Goal: Task Accomplishment & Management: Complete application form

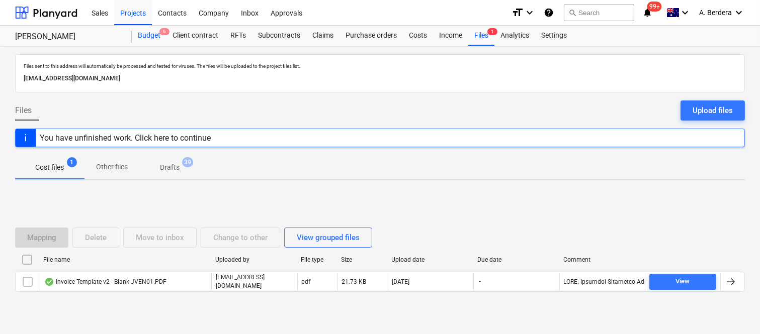
click at [153, 36] on div "Budget 6" at bounding box center [149, 36] width 35 height 20
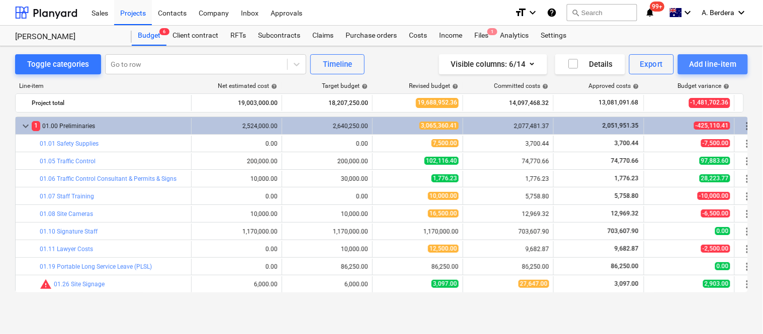
click at [706, 66] on div "Add line-item" at bounding box center [713, 64] width 48 height 13
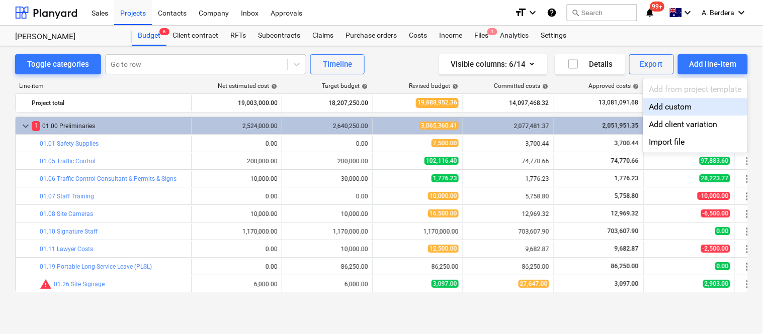
click at [190, 77] on div at bounding box center [381, 167] width 763 height 334
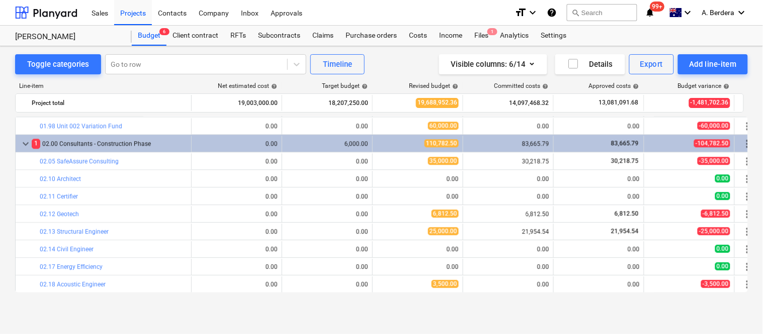
scroll to position [462, 0]
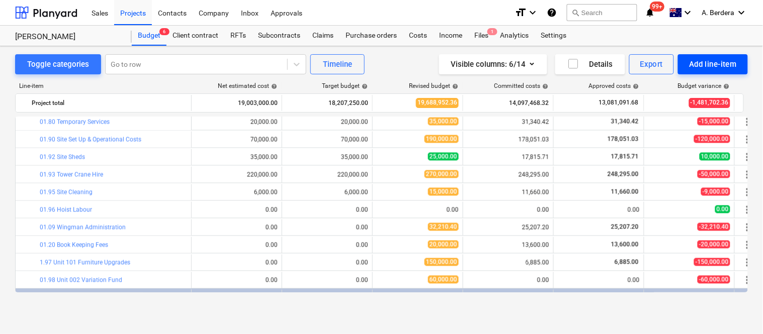
click at [710, 64] on div "Add line-item" at bounding box center [713, 64] width 48 height 13
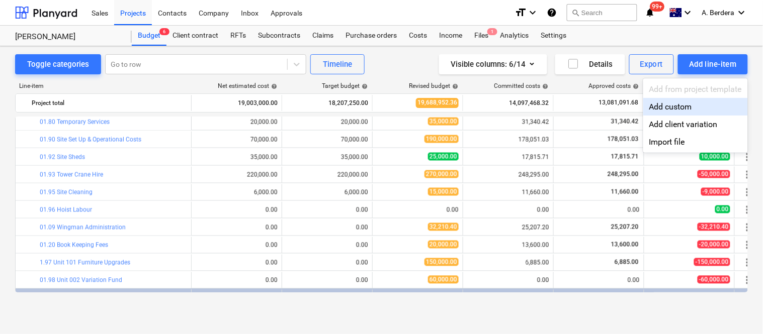
click at [672, 110] on div "Add custom" at bounding box center [695, 107] width 105 height 18
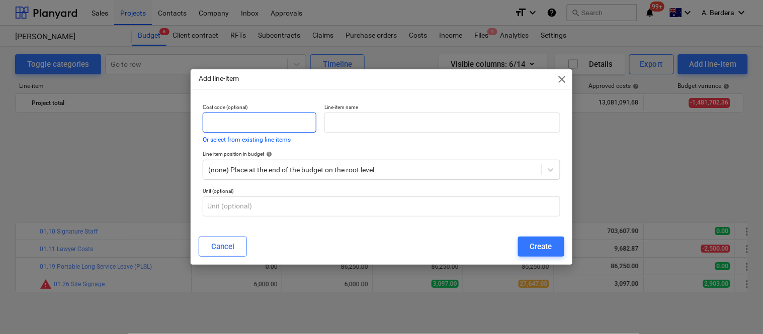
scroll to position [462, 0]
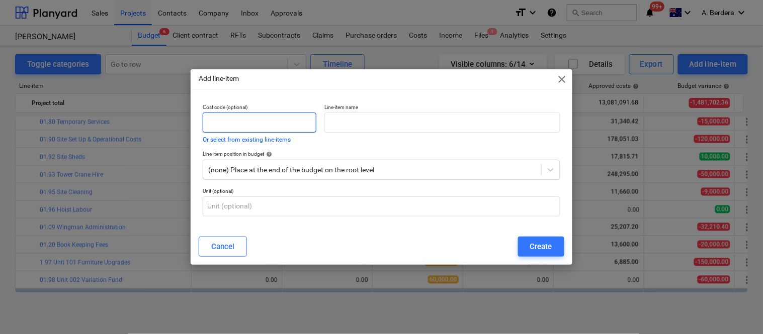
click at [257, 119] on input "text" at bounding box center [260, 123] width 114 height 20
type input "01.99"
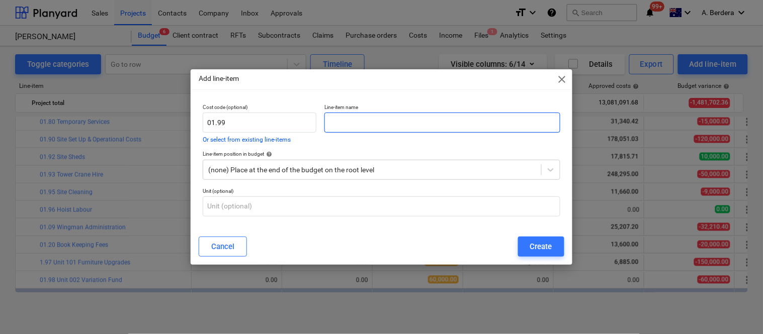
click at [371, 116] on input "text" at bounding box center [441, 123] width 235 height 20
paste input "Fit Out Works""
type input "Fit Out Works"
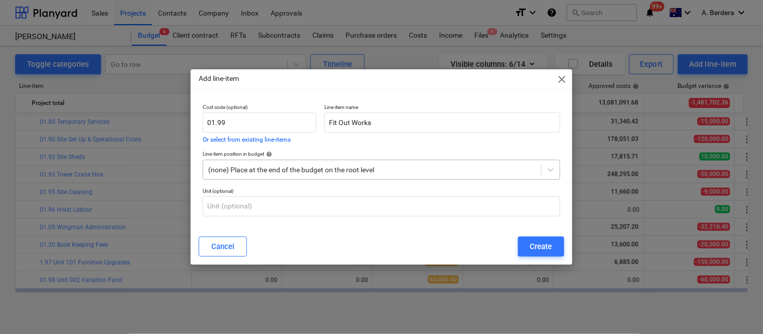
click at [369, 166] on div at bounding box center [372, 170] width 328 height 10
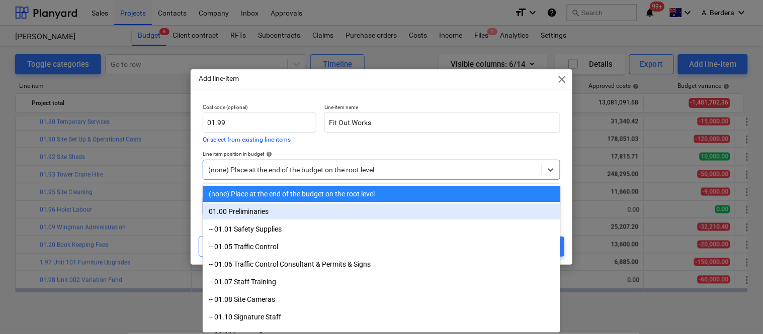
click at [255, 209] on div "01.00 Preliminaries" at bounding box center [382, 212] width 358 height 16
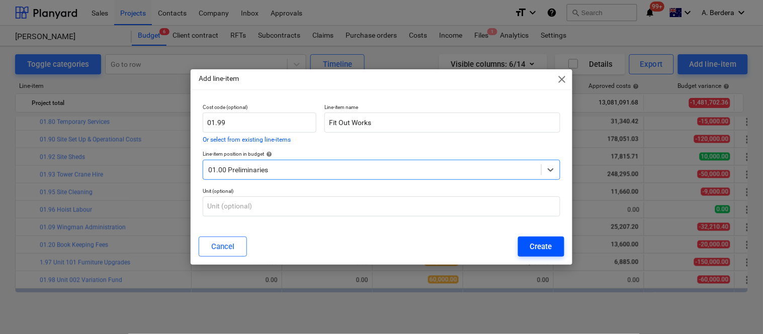
click at [536, 244] on div "Create" at bounding box center [541, 246] width 22 height 13
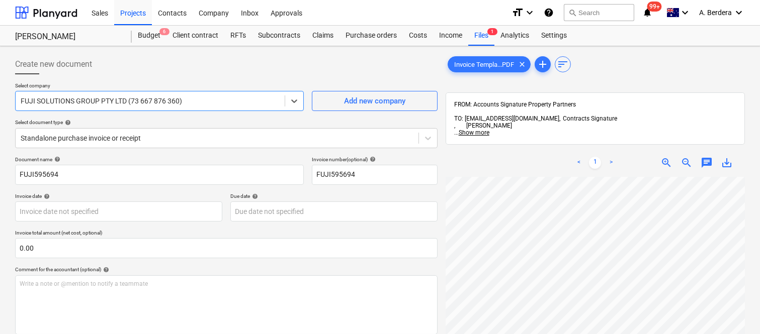
scroll to position [0, 63]
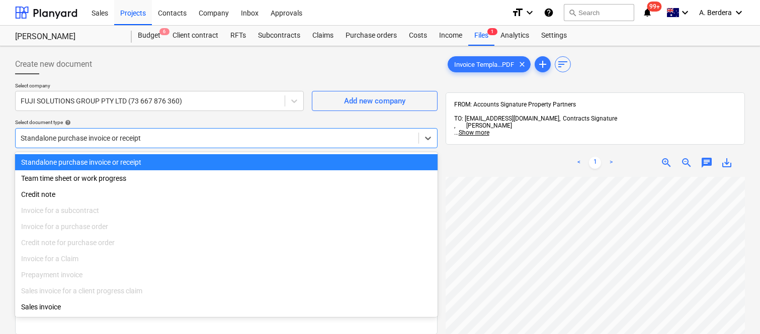
click at [206, 136] on div at bounding box center [217, 138] width 393 height 10
click at [197, 162] on div "Standalone purchase invoice or receipt" at bounding box center [226, 162] width 422 height 16
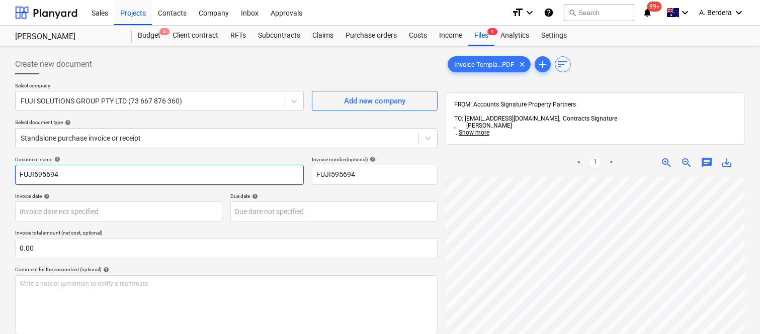
drag, startPoint x: 34, startPoint y: 173, endPoint x: 136, endPoint y: 182, distance: 102.0
click at [34, 172] on input "FUJI595694" at bounding box center [159, 175] width 289 height 20
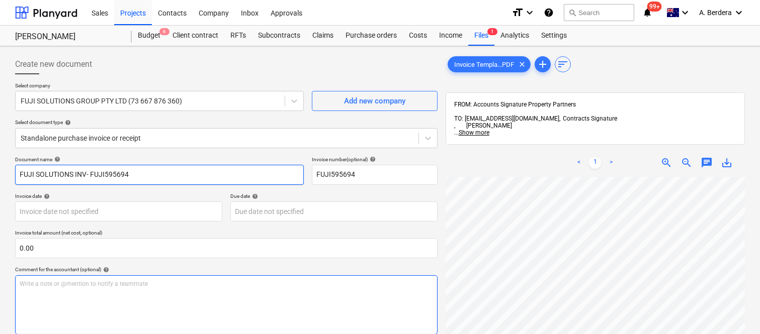
type input "FUJI SOLUTIONS INV- FUJI595694"
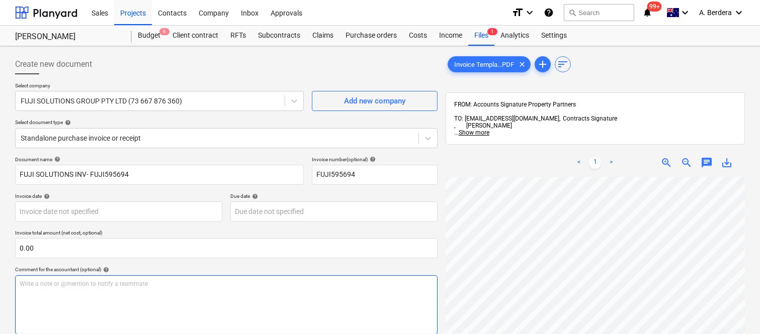
scroll to position [29, 41]
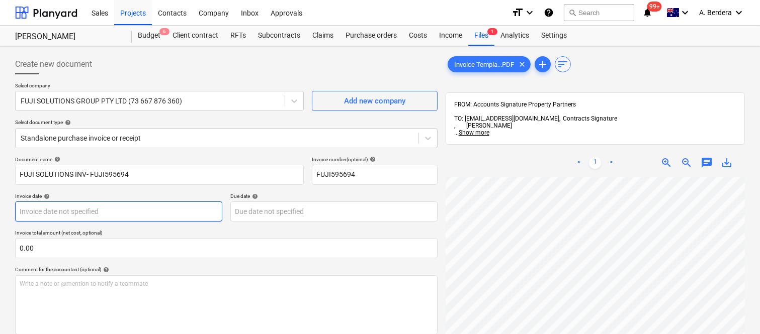
click at [137, 209] on body "Sales Projects Contacts Company Inbox Approvals format_size keyboard_arrow_down…" at bounding box center [380, 167] width 760 height 334
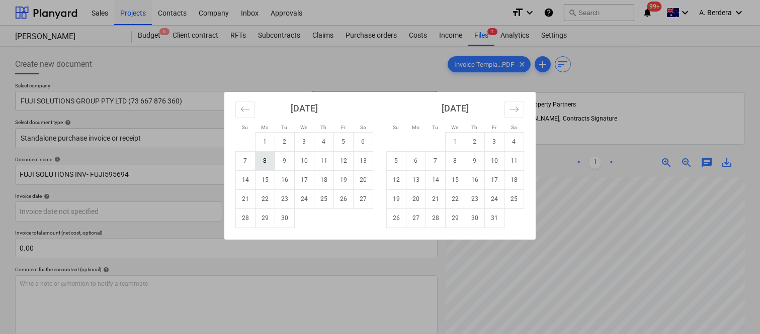
click at [263, 162] on td "8" at bounding box center [265, 160] width 20 height 19
type input "08 Sep 2025"
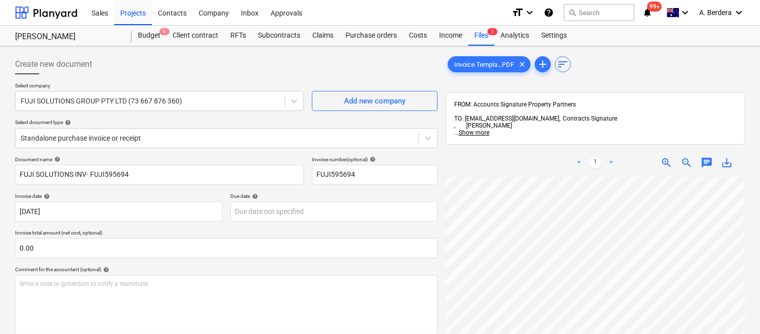
scroll to position [185, 54]
click at [282, 214] on body "Sales Projects Contacts Company Inbox Approvals format_size keyboard_arrow_down…" at bounding box center [380, 167] width 760 height 334
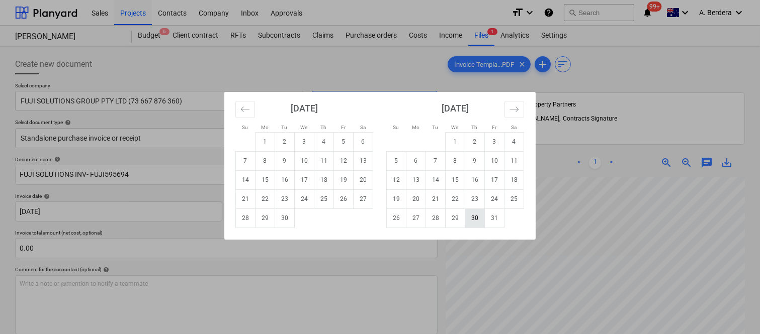
click at [468, 219] on td "30" at bounding box center [475, 218] width 20 height 19
type input "30 Oct 2025"
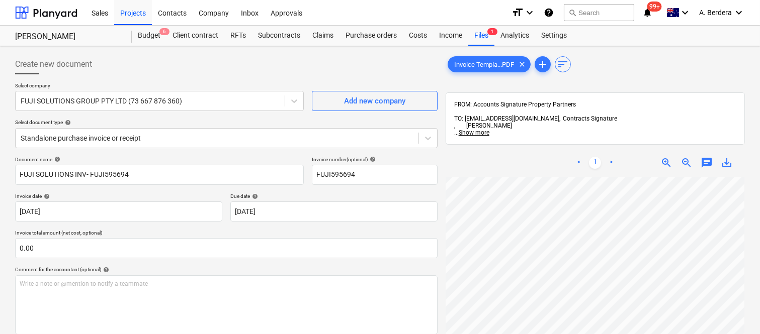
scroll to position [209, 79]
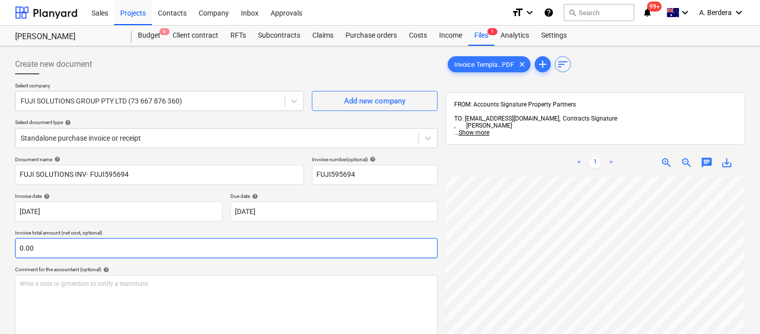
click at [94, 247] on input "0.00" at bounding box center [226, 248] width 422 height 20
paste input "5,750"
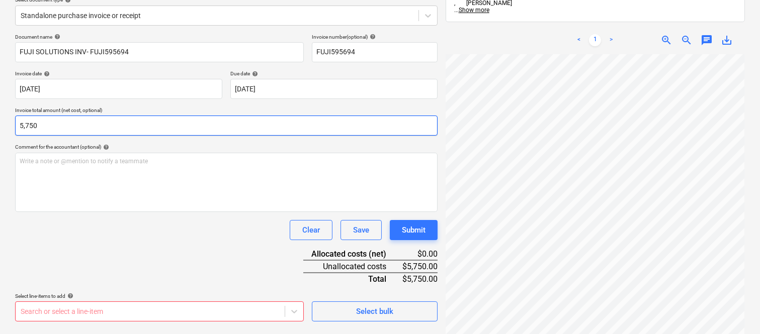
scroll to position [143, 0]
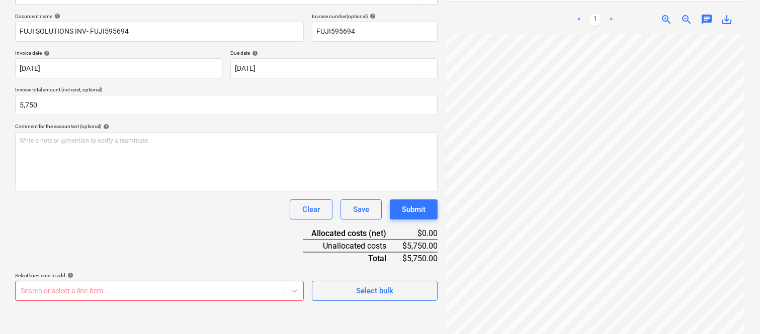
type input "5,750.00"
click at [98, 191] on body "Sales Projects Contacts Company Inbox Approvals format_size keyboard_arrow_down…" at bounding box center [380, 24] width 760 height 334
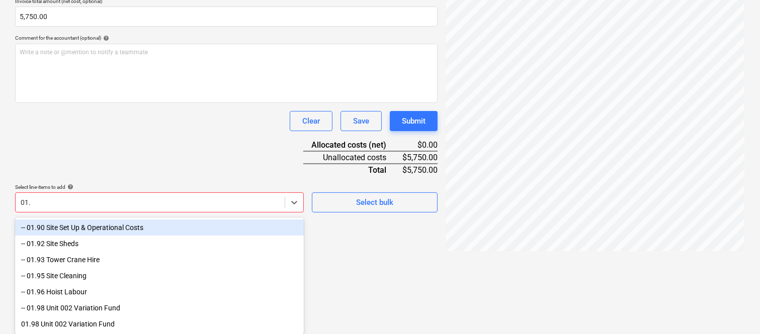
scroll to position [268, 0]
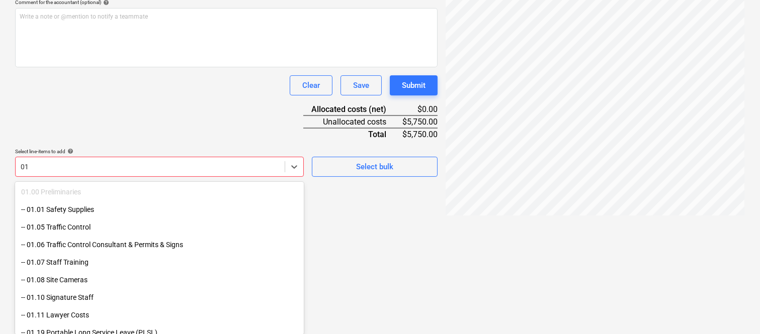
type input "0"
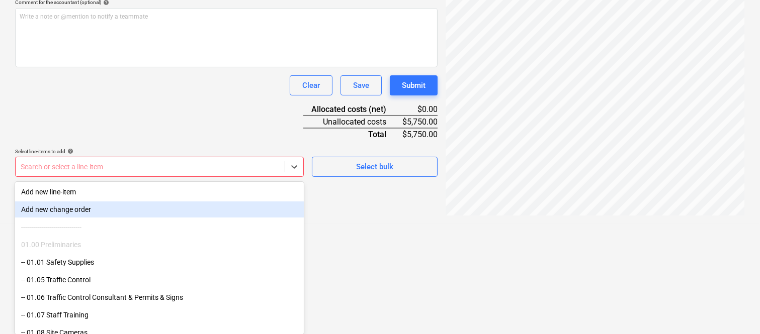
scroll to position [0, 0]
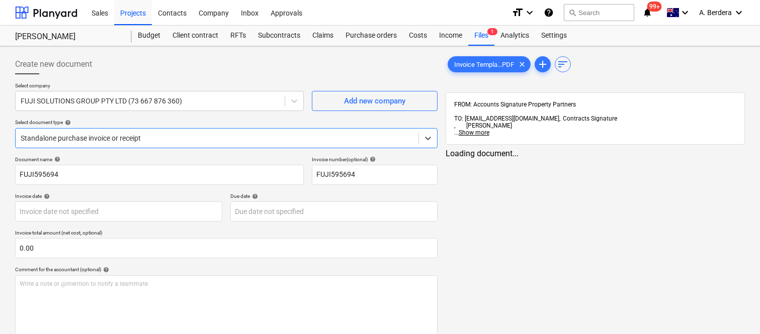
type input "FUJI595694"
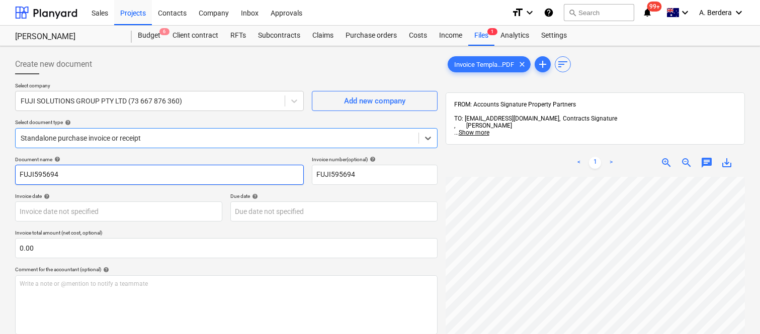
click at [17, 171] on input "FUJI595694" at bounding box center [159, 175] width 289 height 20
type input "FUJI SOLUTIONS INV- FUJI595694"
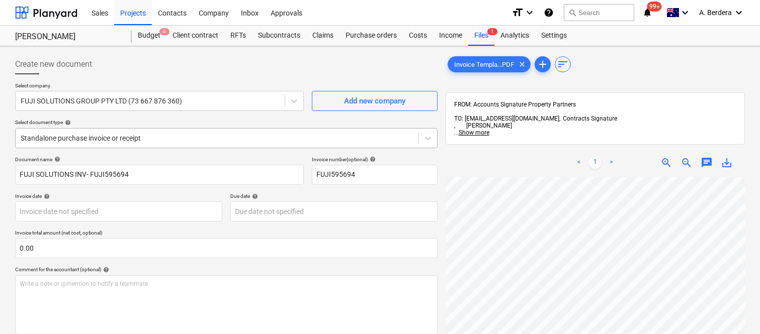
click at [153, 135] on div at bounding box center [217, 138] width 393 height 10
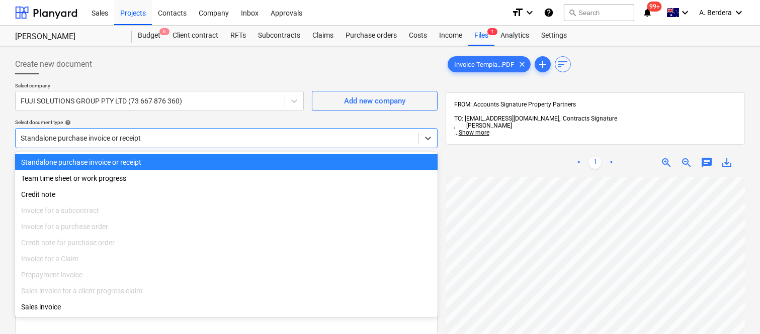
click at [153, 162] on div "Standalone purchase invoice or receipt" at bounding box center [226, 162] width 422 height 16
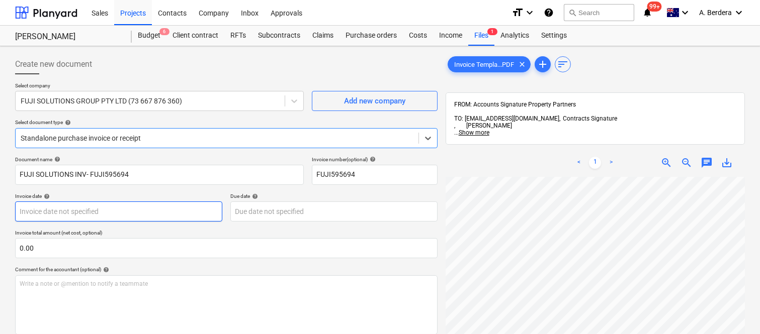
click at [150, 211] on body "Sales Projects Contacts Company Inbox Approvals format_size keyboard_arrow_down…" at bounding box center [380, 167] width 760 height 334
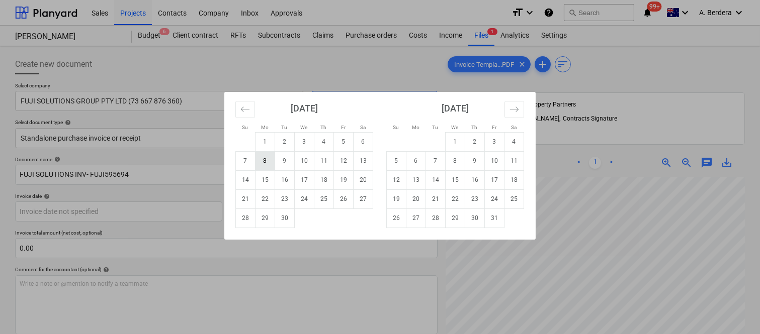
click at [262, 161] on td "8" at bounding box center [265, 160] width 20 height 19
type input "08 Sep 2025"
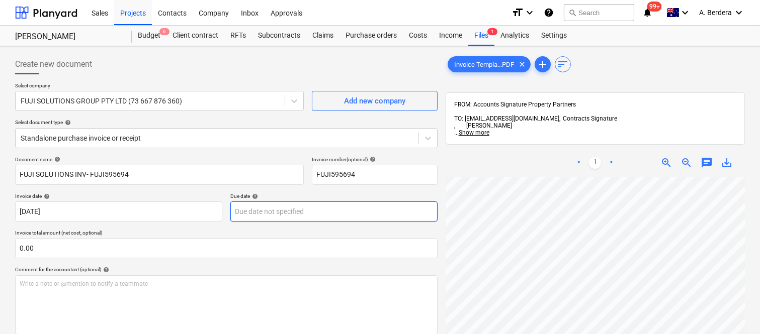
click at [321, 217] on body "Sales Projects Contacts Company Inbox Approvals format_size keyboard_arrow_down…" at bounding box center [380, 167] width 760 height 334
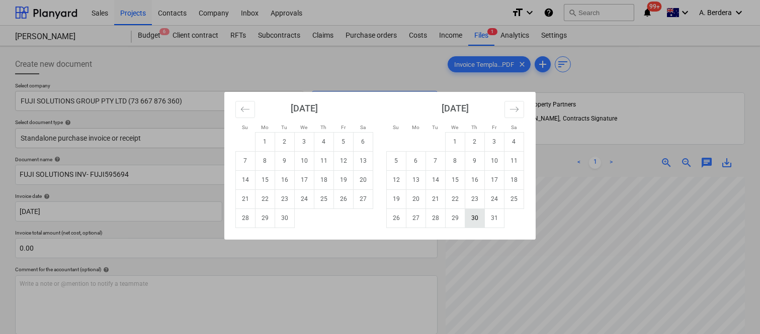
click at [475, 214] on td "30" at bounding box center [475, 218] width 20 height 19
type input "30 Oct 2025"
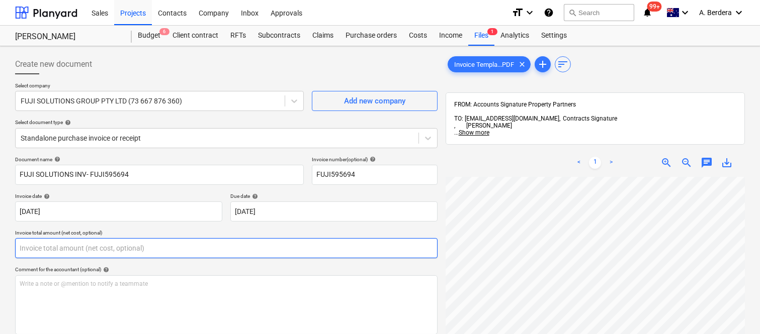
click at [190, 244] on input "text" at bounding box center [226, 248] width 422 height 20
paste input "5,750"
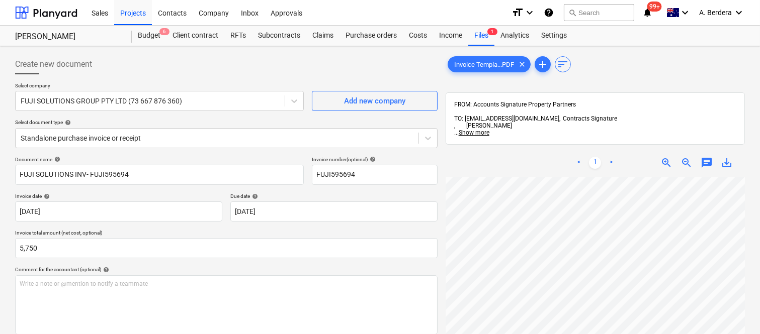
type input "5,750.00"
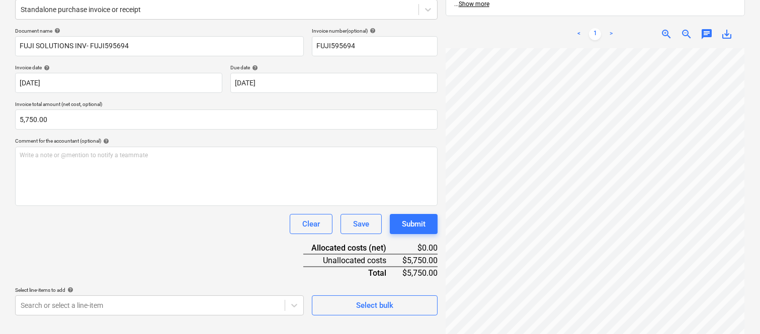
scroll to position [143, 0]
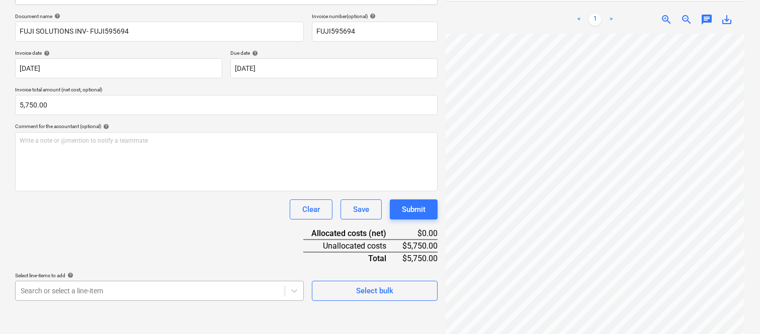
click at [132, 191] on body "Sales Projects Contacts Company Inbox Approvals format_size keyboard_arrow_down…" at bounding box center [380, 24] width 760 height 334
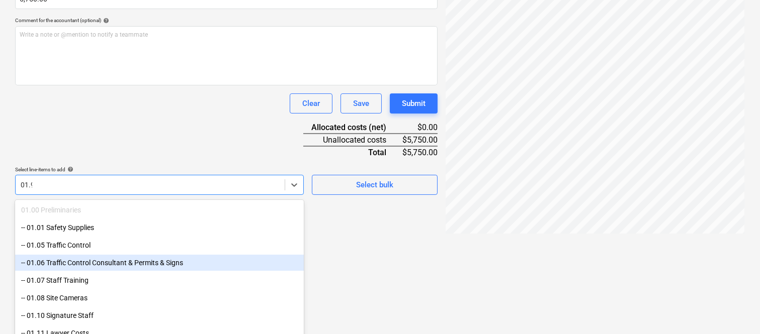
type input "01.99"
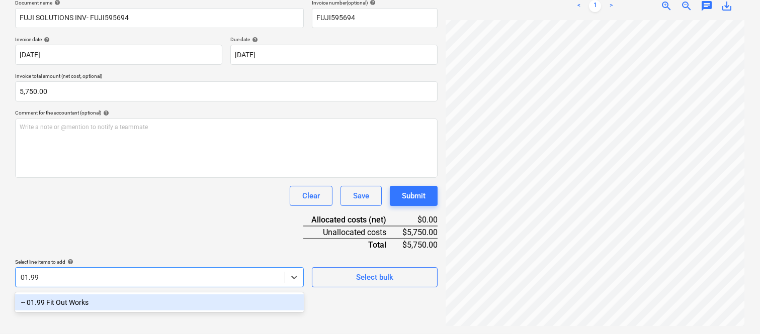
scroll to position [143, 0]
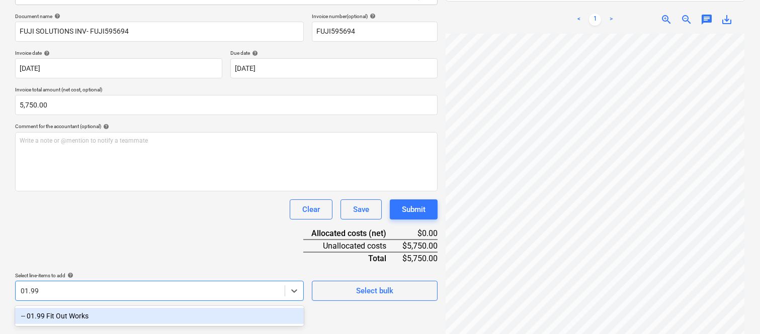
drag, startPoint x: 89, startPoint y: 318, endPoint x: 158, endPoint y: 198, distance: 139.2
click at [91, 315] on div "-- 01.99 Fit Out Works" at bounding box center [159, 316] width 289 height 16
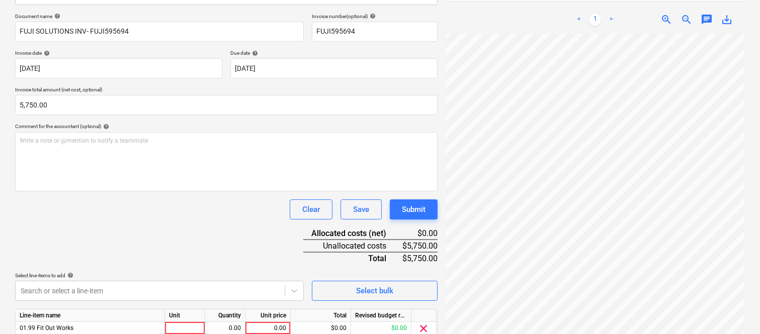
click at [158, 195] on div "Document name help FUJI SOLUTIONS INV- FUJI595694 Invoice number (optional) hel…" at bounding box center [226, 190] width 422 height 355
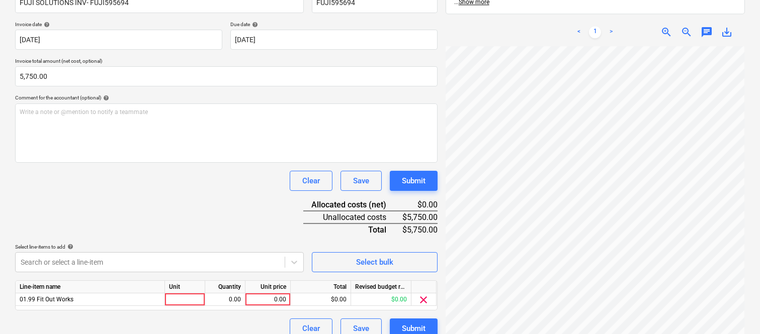
scroll to position [185, 0]
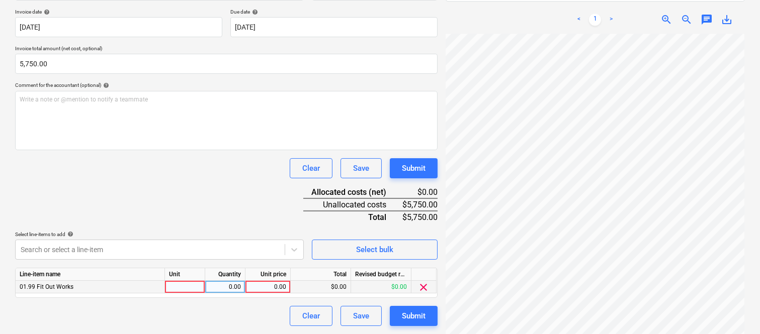
click at [186, 290] on div at bounding box center [185, 287] width 40 height 13
type input "INVOICE"
click at [212, 285] on div "0.00" at bounding box center [225, 287] width 32 height 13
type input "1"
click at [276, 288] on div "0.00" at bounding box center [267, 287] width 37 height 13
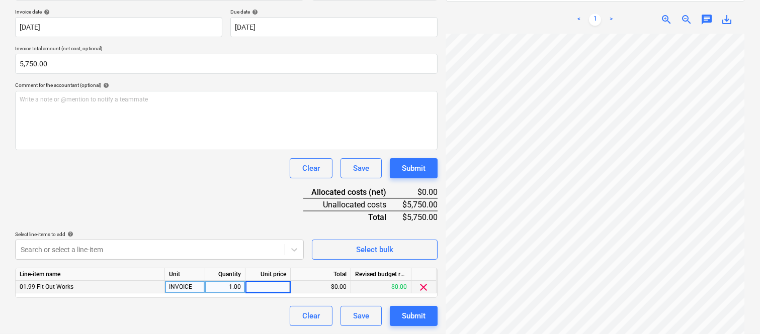
type input "5,750"
click at [230, 195] on div "Document name help FUJI SOLUTIONS INV- FUJI595694 Invoice number (optional) hel…" at bounding box center [226, 149] width 422 height 355
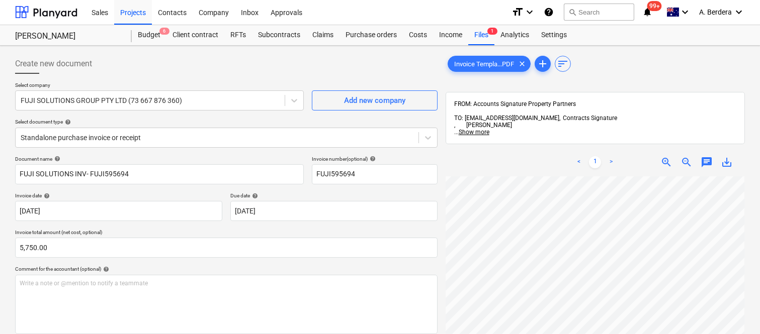
scroll to position [0, 0]
click at [191, 132] on div "Standalone purchase invoice or receipt" at bounding box center [217, 138] width 403 height 14
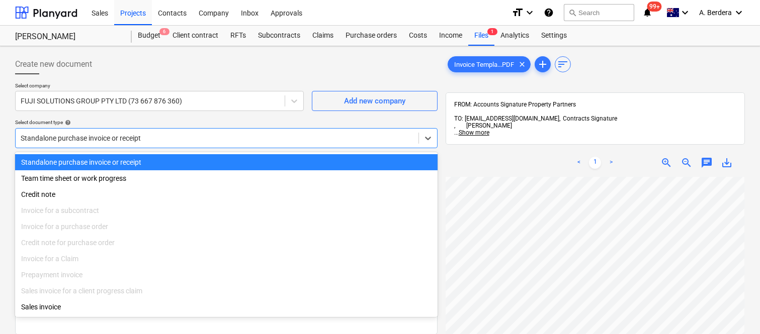
click at [204, 159] on div "Standalone purchase invoice or receipt" at bounding box center [226, 162] width 422 height 16
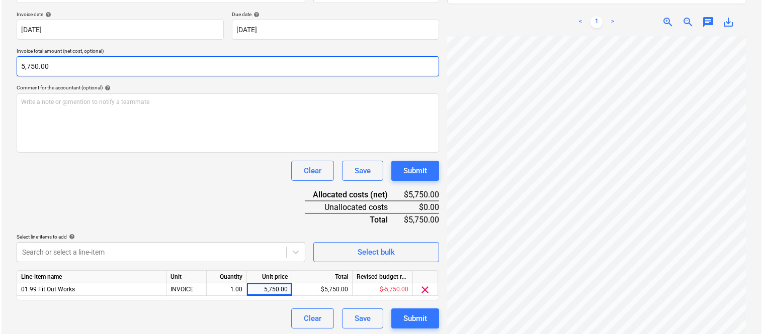
scroll to position [185, 0]
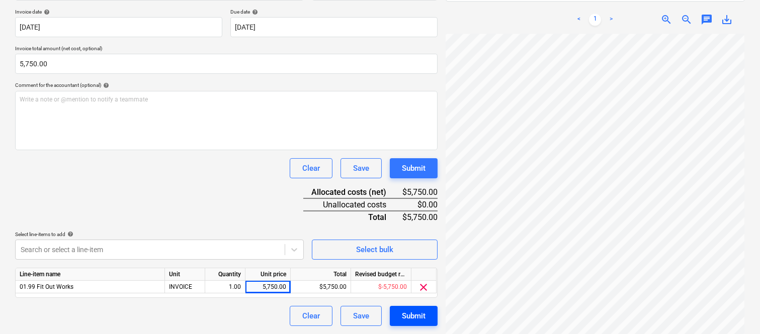
click at [419, 315] on div "Submit" at bounding box center [414, 316] width 24 height 13
